Goal: Information Seeking & Learning: Learn about a topic

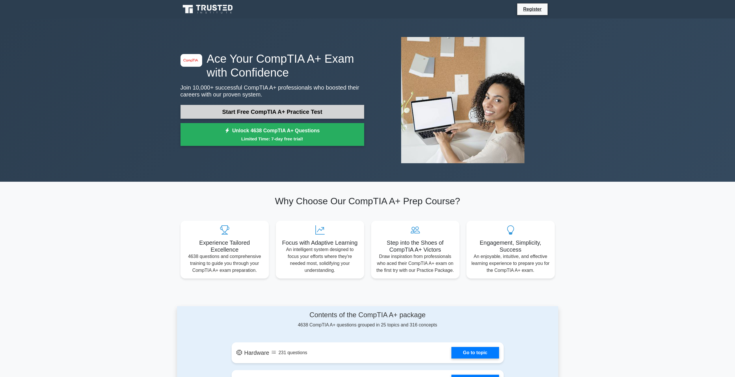
click at [289, 114] on link "Start Free CompTIA A+ Practice Test" at bounding box center [273, 112] width 184 height 14
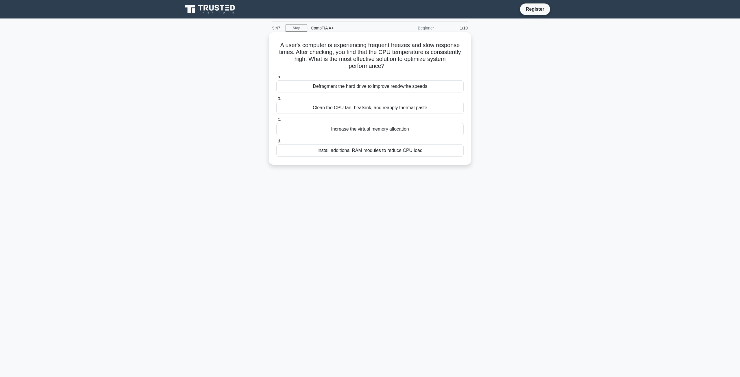
click at [367, 111] on div "Clean the CPU fan, heatsink, and reapply thermal paste" at bounding box center [369, 108] width 187 height 12
click at [276, 100] on input "b. Clean the CPU fan, heatsink, and reapply thermal paste" at bounding box center [276, 98] width 0 height 4
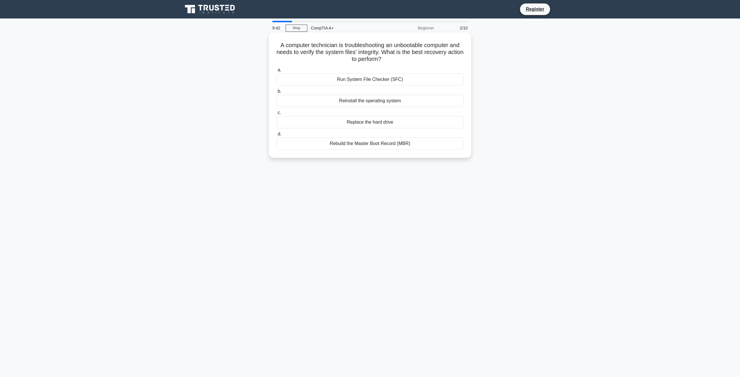
drag, startPoint x: 296, startPoint y: 46, endPoint x: 438, endPoint y: 57, distance: 142.0
click at [438, 57] on h5 "A computer technician is troubleshooting an unbootable computer and needs to ve…" at bounding box center [370, 52] width 188 height 21
click at [402, 79] on div "Run System File Checker (SFC)" at bounding box center [369, 79] width 187 height 12
click at [276, 72] on input "a. Run System File Checker (SFC)" at bounding box center [276, 70] width 0 height 4
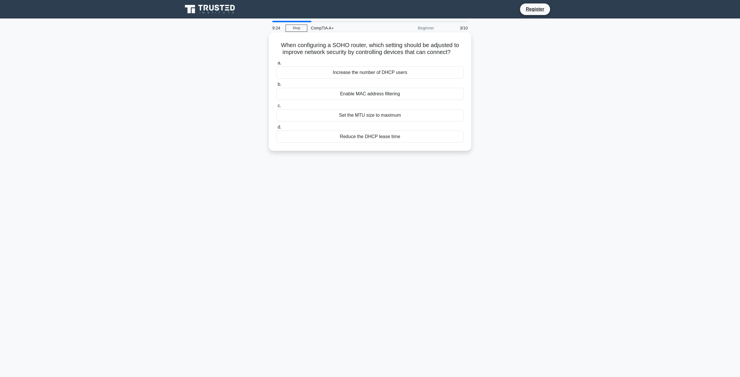
click at [408, 92] on div "Enable MAC address filtering" at bounding box center [369, 94] width 187 height 12
click at [276, 86] on input "b. Enable MAC address filtering" at bounding box center [276, 85] width 0 height 4
click at [405, 119] on div "Improved data redundancy" at bounding box center [369, 115] width 187 height 12
click at [276, 108] on input "c. Improved data redundancy" at bounding box center [276, 106] width 0 height 4
click at [364, 94] on div "Implementing hot and cold aisle containment" at bounding box center [369, 94] width 187 height 12
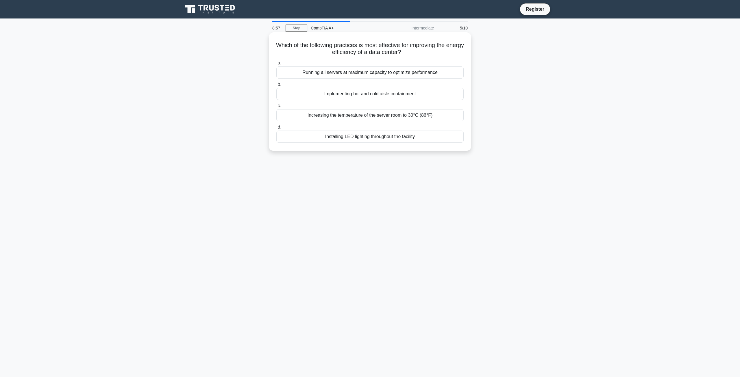
click at [276, 86] on input "b. Implementing hot and cold aisle containment" at bounding box center [276, 85] width 0 height 4
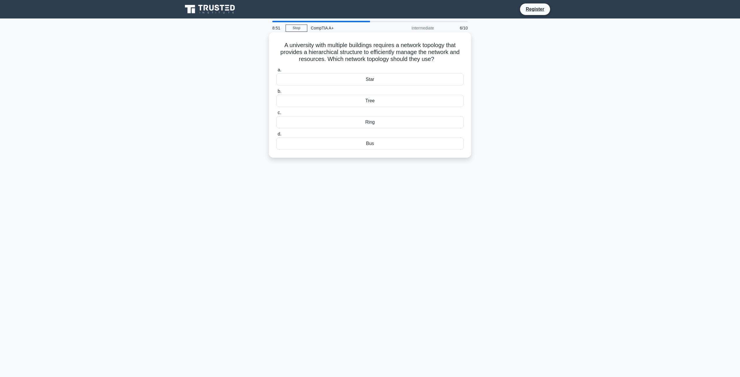
click at [384, 102] on div "Tree" at bounding box center [369, 101] width 187 height 12
click at [276, 93] on input "b. Tree" at bounding box center [276, 92] width 0 height 4
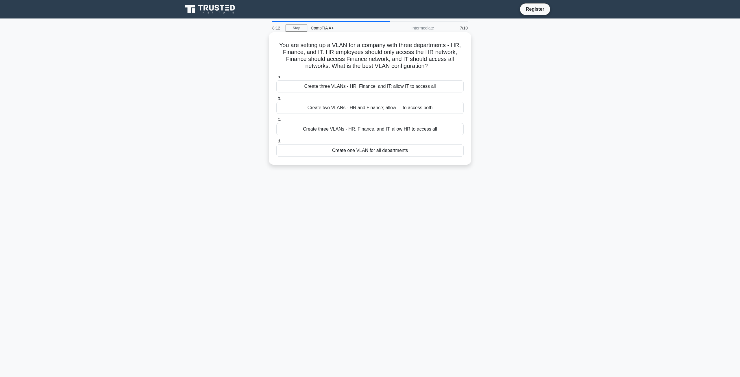
click at [352, 111] on div "Create two VLANs - HR and Finance; allow IT to access both" at bounding box center [369, 108] width 187 height 12
click at [276, 100] on input "b. Create two VLANs - HR and Finance; allow IT to access both" at bounding box center [276, 98] width 0 height 4
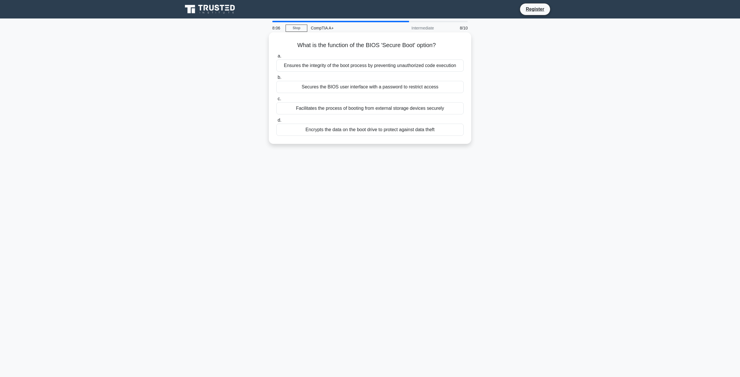
click at [341, 67] on div "Ensures the integrity of the boot process by preventing unauthorized code execu…" at bounding box center [369, 66] width 187 height 12
click at [276, 58] on input "a. Ensures the integrity of the boot process by preventing unauthorized code ex…" at bounding box center [276, 56] width 0 height 4
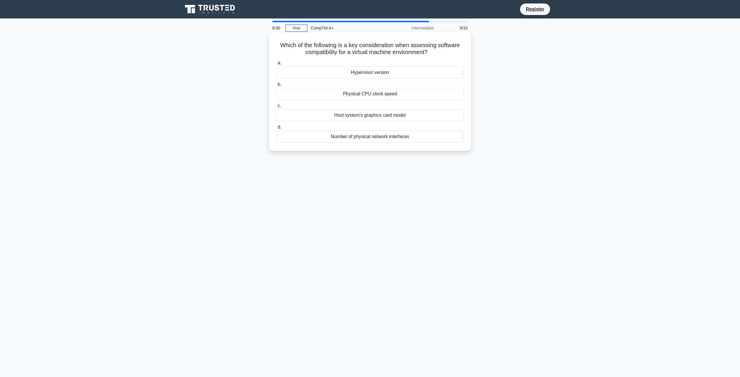
click at [397, 74] on div "Hypervisor version" at bounding box center [369, 72] width 187 height 12
click at [276, 65] on input "a. Hypervisor version" at bounding box center [276, 63] width 0 height 4
click at [345, 74] on div "Locates and loads the bootloader" at bounding box center [369, 72] width 187 height 12
click at [276, 65] on input "a. Locates and loads the bootloader" at bounding box center [276, 63] width 0 height 4
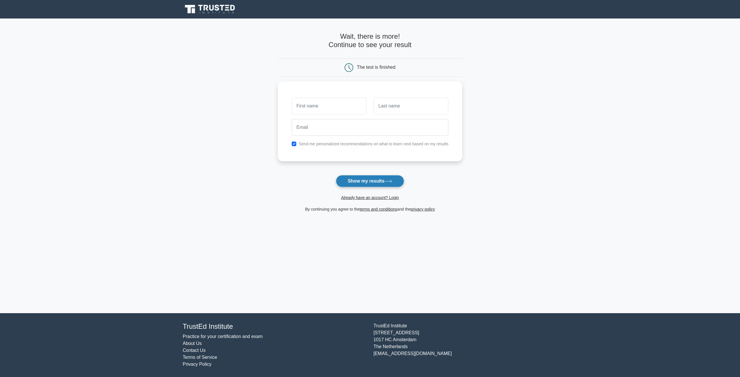
click at [381, 183] on button "Show my results" at bounding box center [370, 181] width 68 height 12
click at [296, 169] on form "Wait, there is more! Continue to see your result The test is finished and the" at bounding box center [370, 122] width 185 height 180
